Goal: Information Seeking & Learning: Learn about a topic

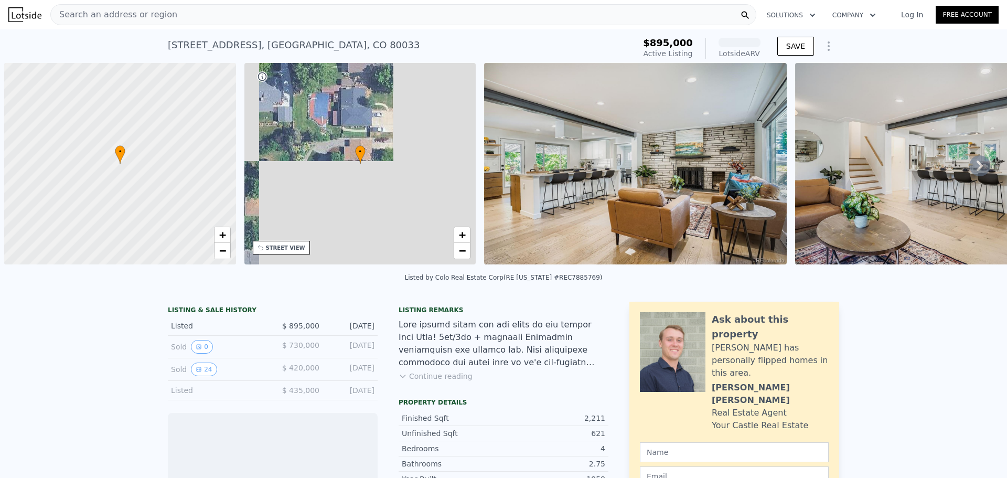
scroll to position [0, 4]
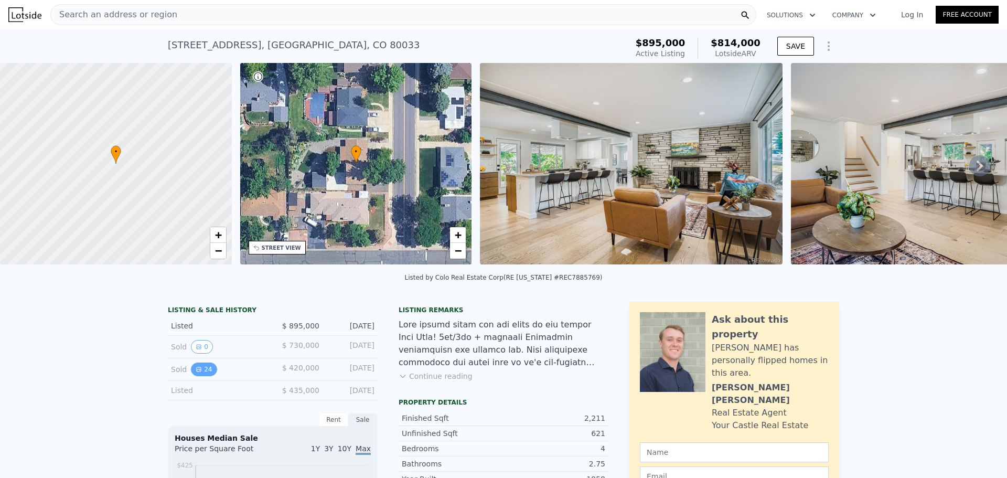
click at [199, 376] on button "24" at bounding box center [204, 369] width 26 height 14
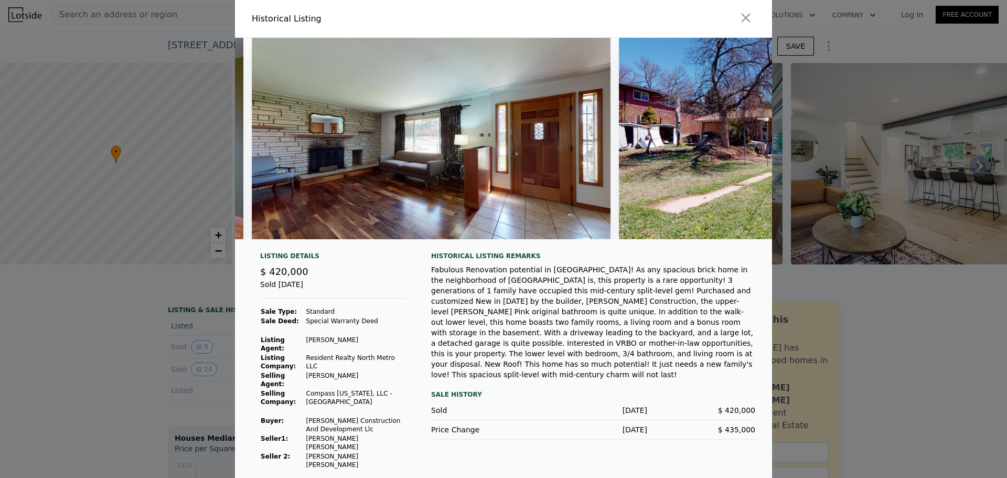
scroll to position [0, 0]
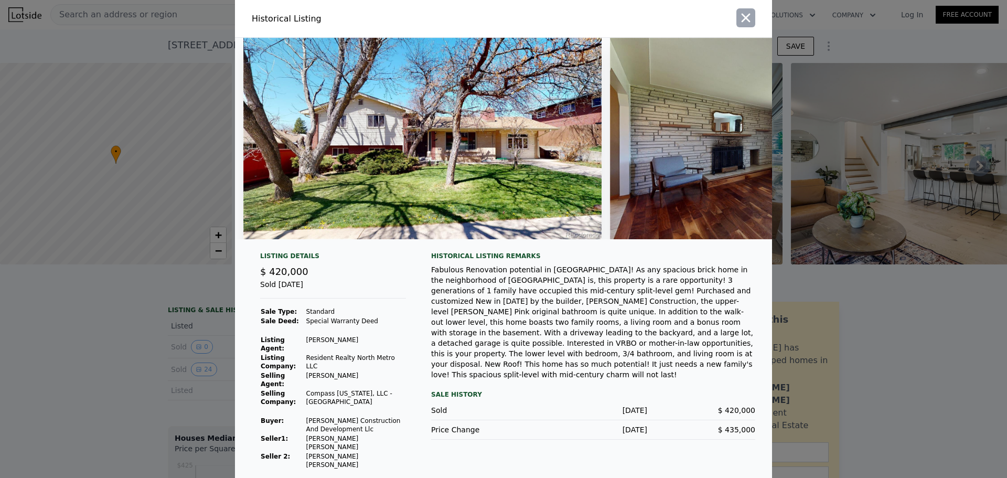
click at [748, 23] on icon "button" at bounding box center [746, 18] width 9 height 9
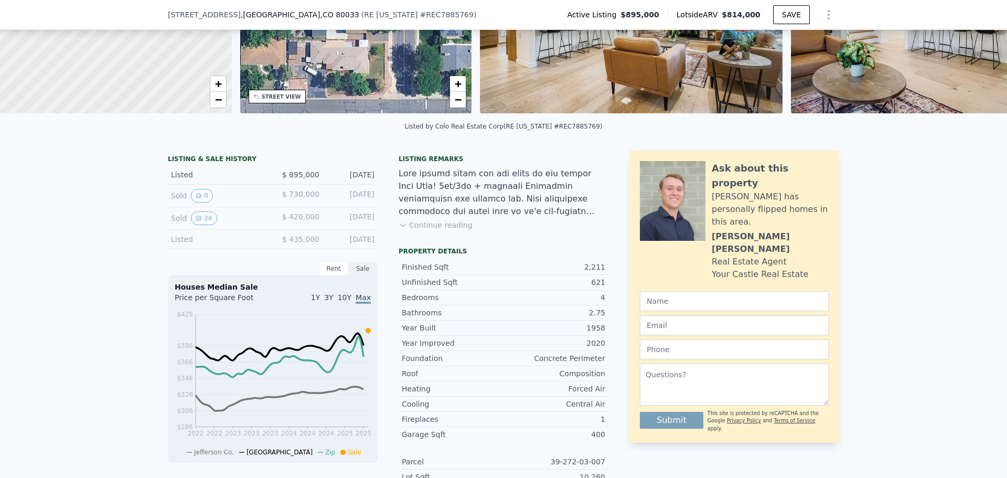
scroll to position [4, 0]
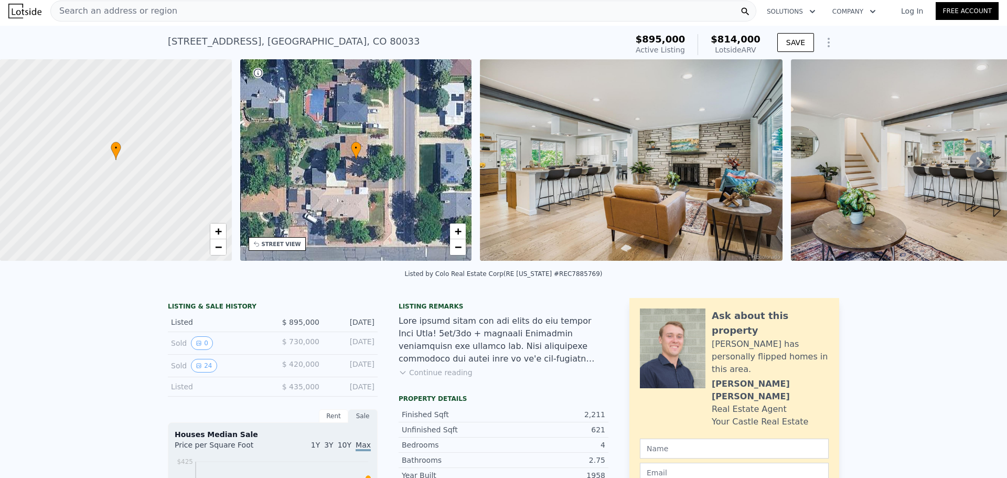
click at [570, 167] on img at bounding box center [631, 159] width 302 height 201
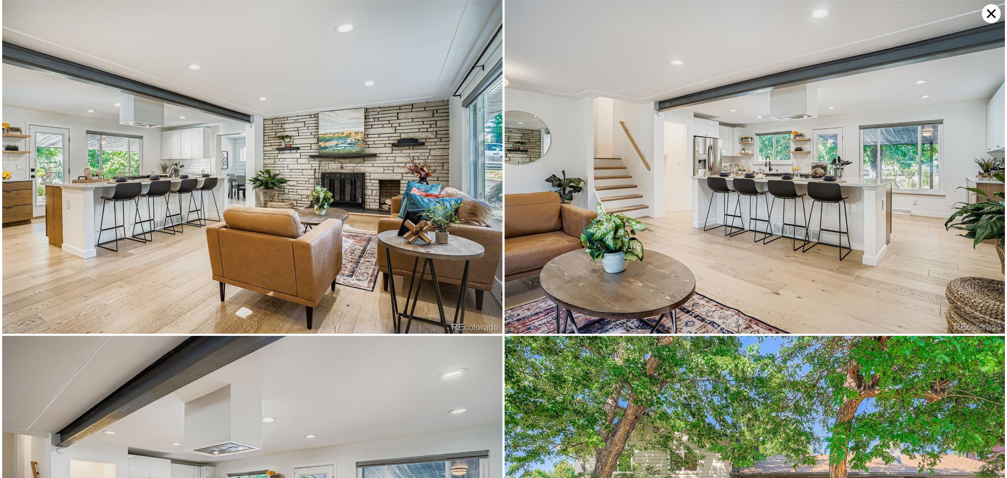
click at [400, 189] on img at bounding box center [252, 167] width 500 height 334
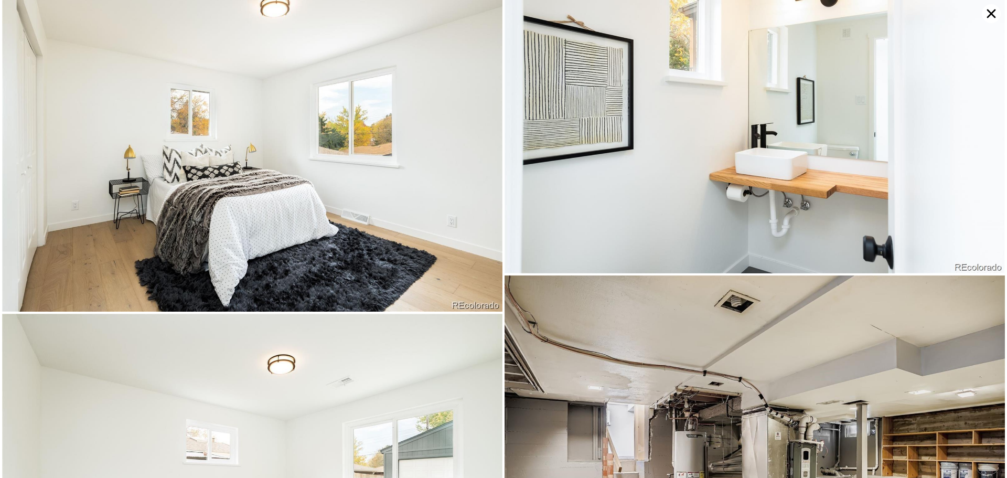
scroll to position [5261, 0]
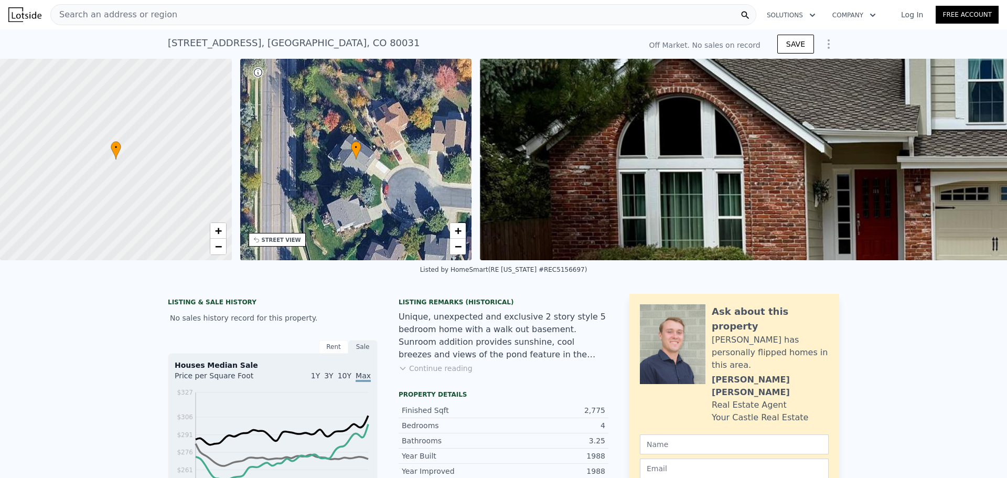
click at [431, 374] on button "Continue reading" at bounding box center [436, 368] width 74 height 10
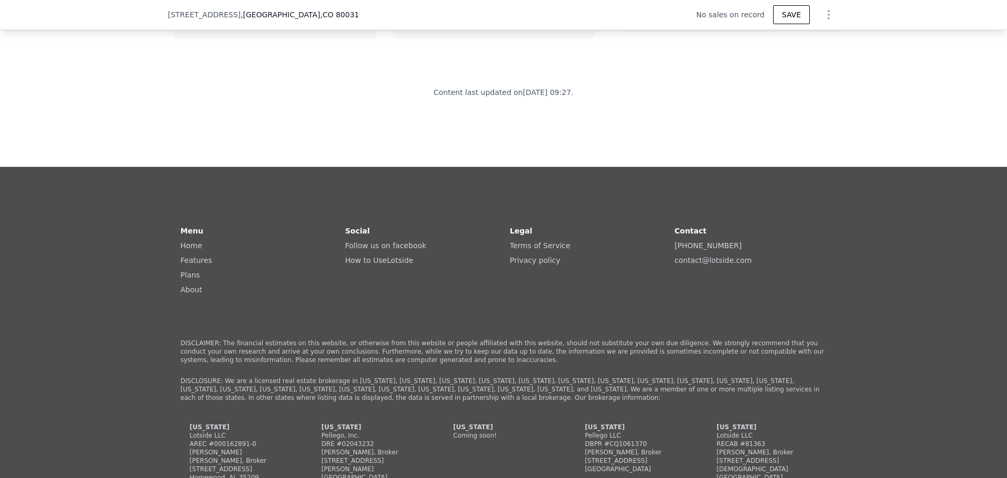
scroll to position [2676, 0]
